Goal: Task Accomplishment & Management: Use online tool/utility

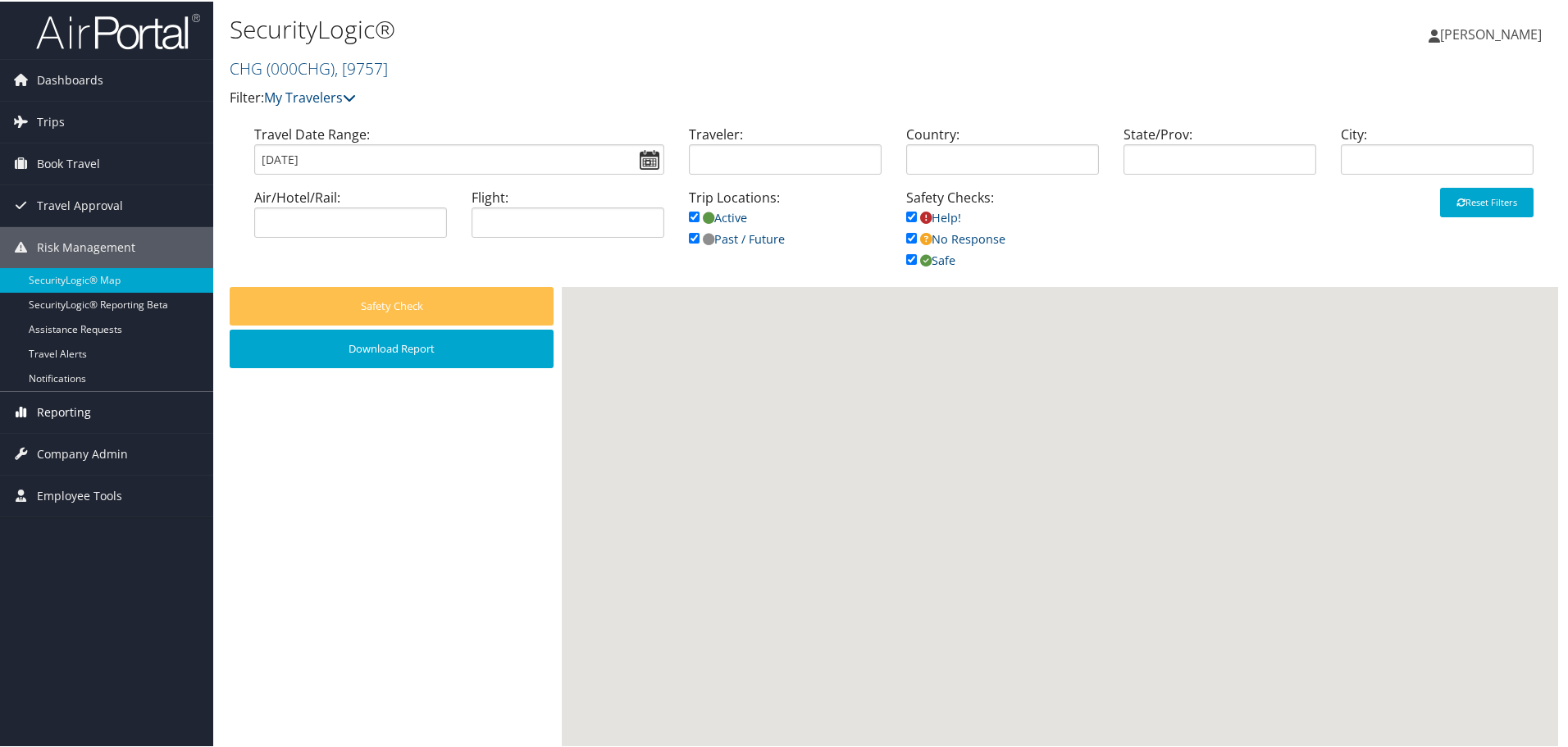
click at [55, 415] on span "Reporting" at bounding box center [64, 410] width 54 height 41
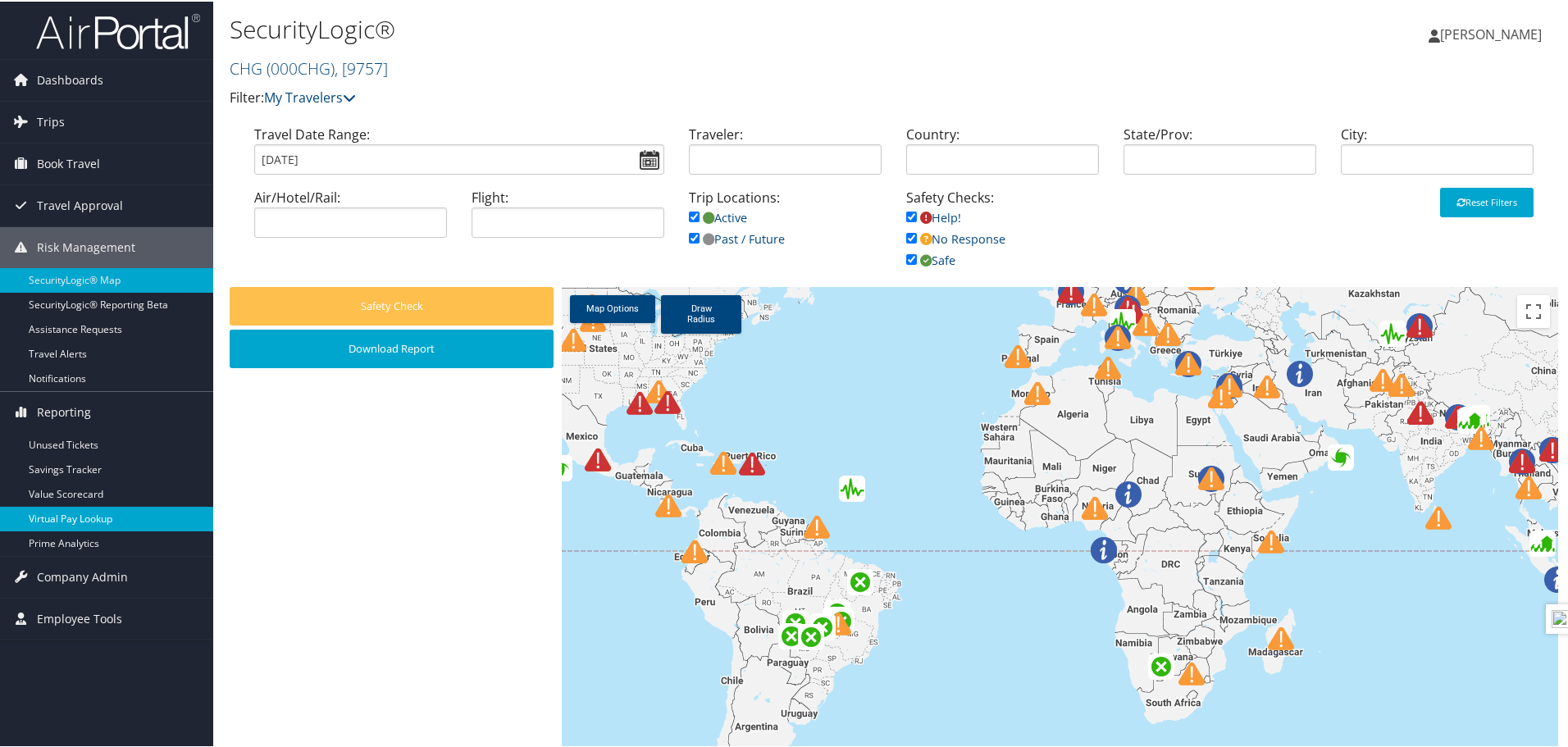
click at [87, 521] on link "Virtual Pay Lookup" at bounding box center [107, 518] width 213 height 25
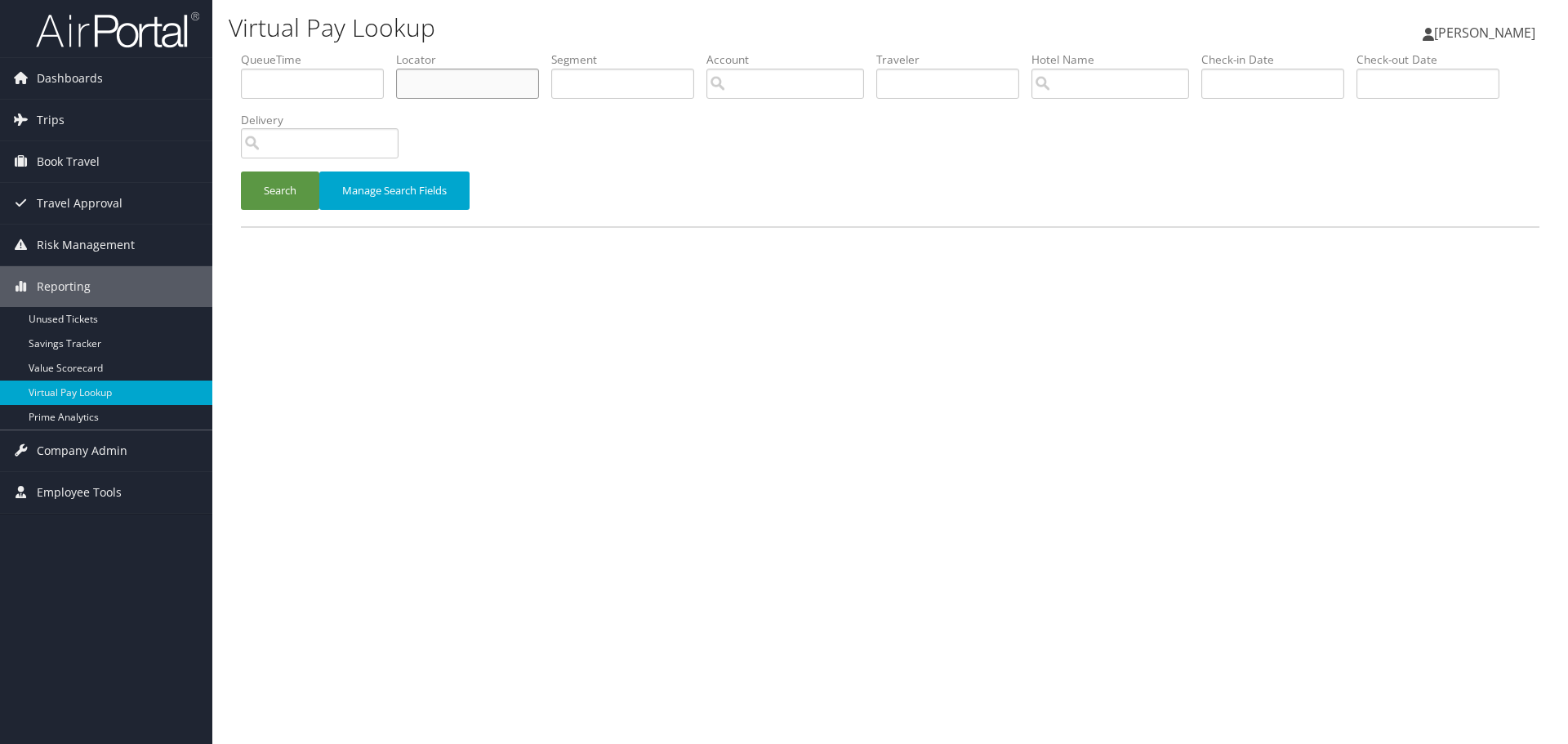
click at [470, 85] on input "text" at bounding box center [468, 83] width 143 height 30
type input "qhslhn"
click at [241, 172] on button "Search" at bounding box center [280, 191] width 78 height 39
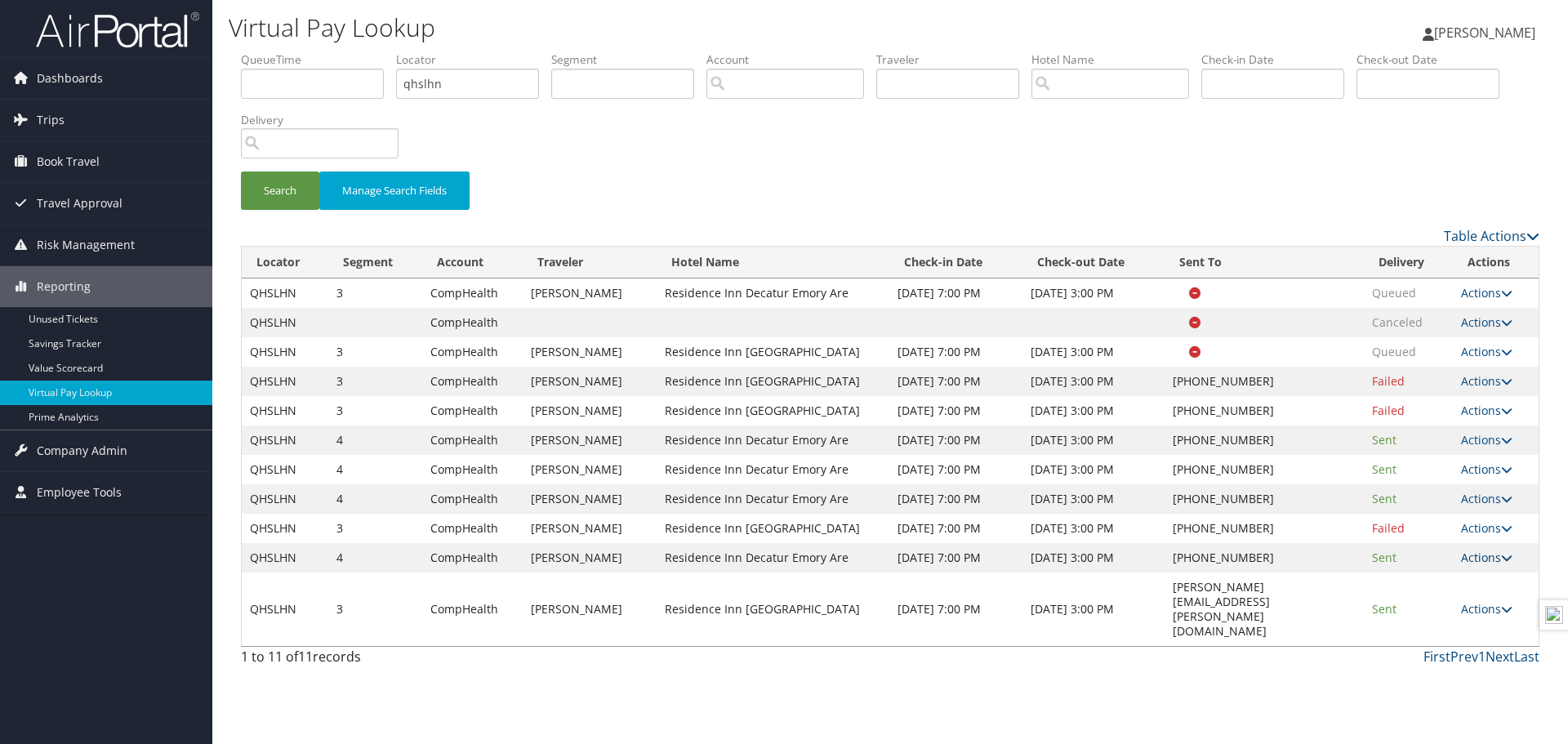
click at [1501, 558] on link "Actions" at bounding box center [1487, 557] width 52 height 16
click at [1416, 606] on link "Logs" at bounding box center [1440, 610] width 140 height 28
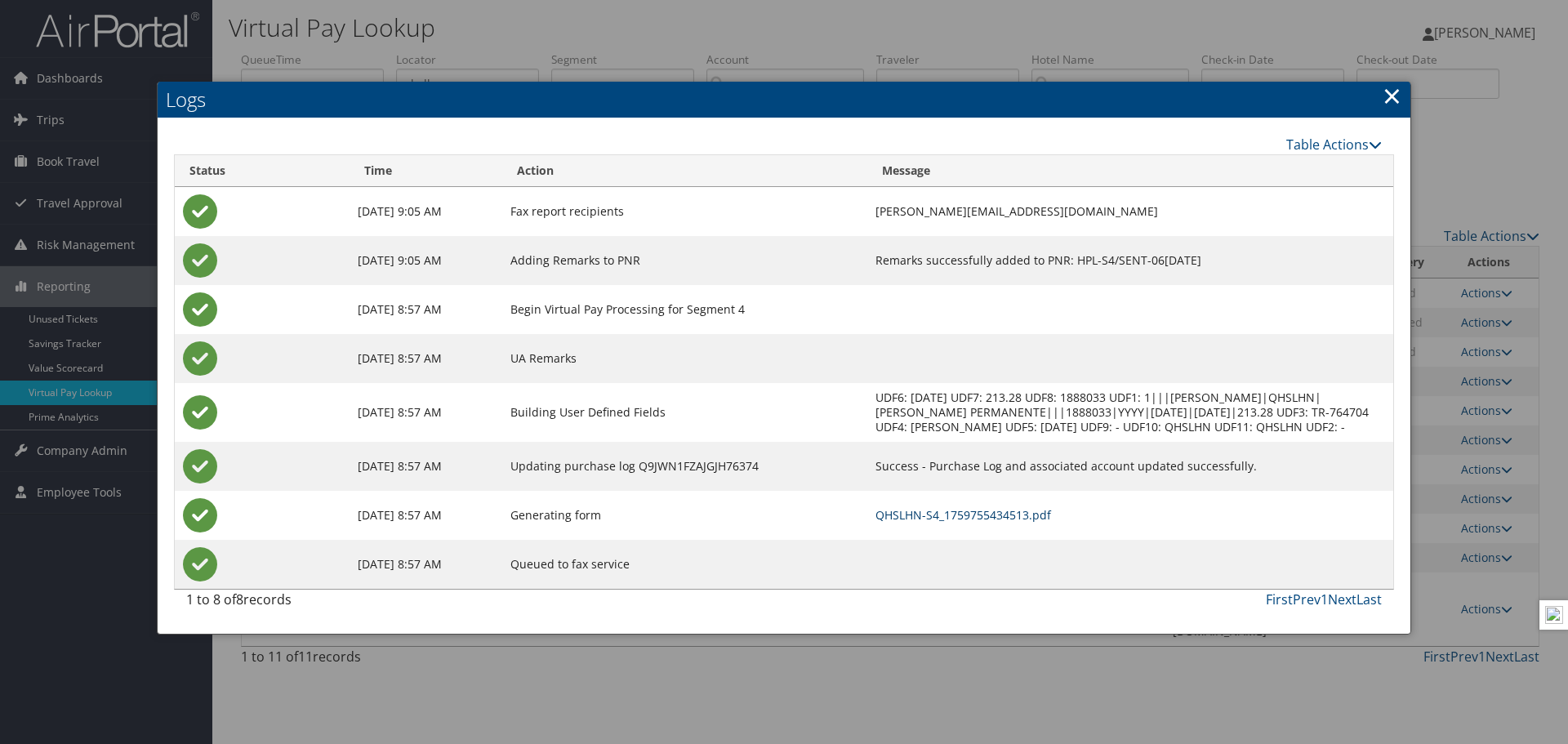
click at [897, 522] on link "QHSLHN-S4_1759755434513.pdf" at bounding box center [963, 516] width 176 height 16
